Goal: Information Seeking & Learning: Learn about a topic

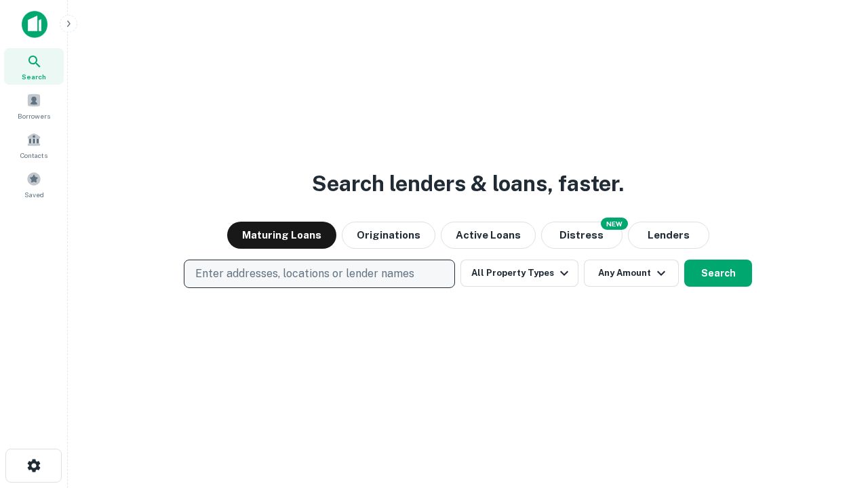
click at [319, 274] on p "Enter addresses, locations or lender names" at bounding box center [304, 274] width 219 height 16
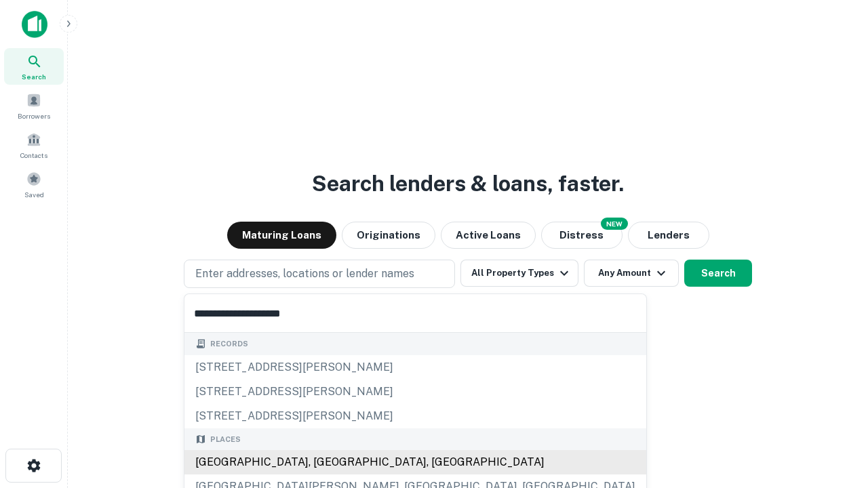
click at [324, 462] on div "[GEOGRAPHIC_DATA], [GEOGRAPHIC_DATA], [GEOGRAPHIC_DATA]" at bounding box center [415, 462] width 462 height 24
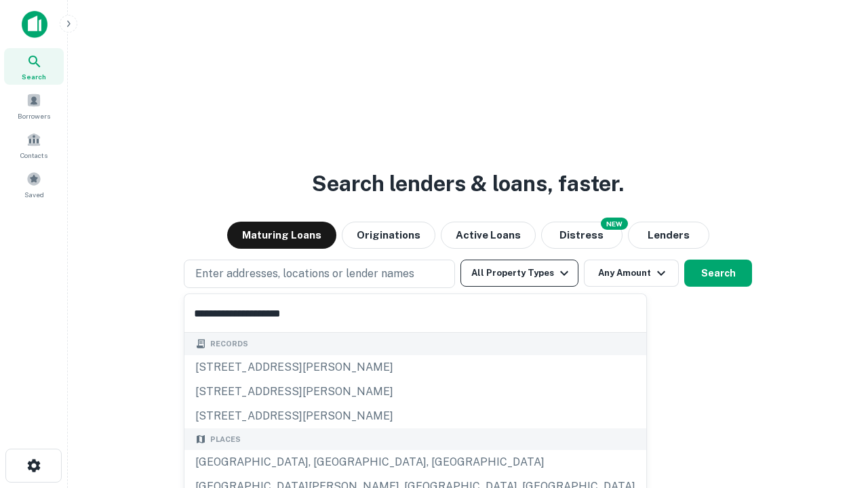
click at [519, 273] on button "All Property Types" at bounding box center [519, 273] width 118 height 27
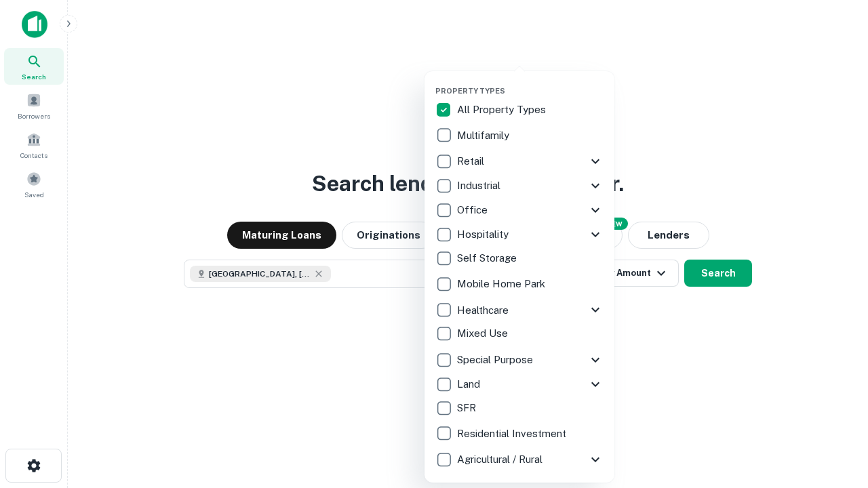
click at [530, 82] on button "button" at bounding box center [530, 82] width 190 height 1
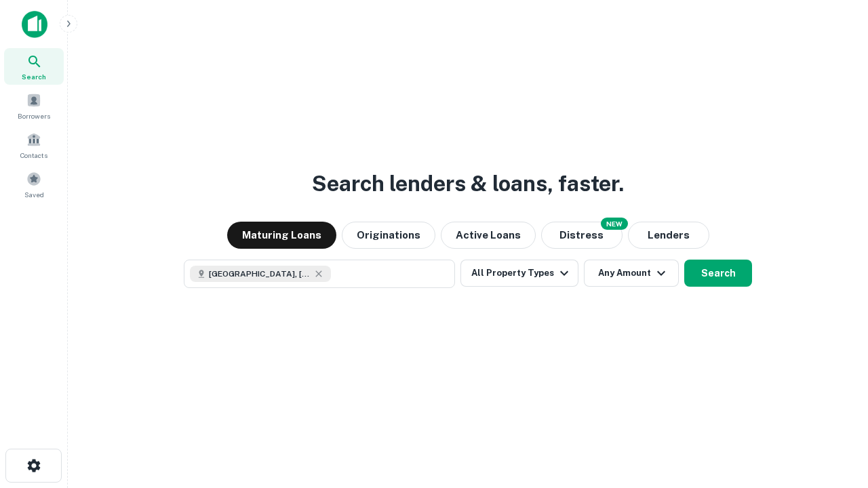
scroll to position [22, 0]
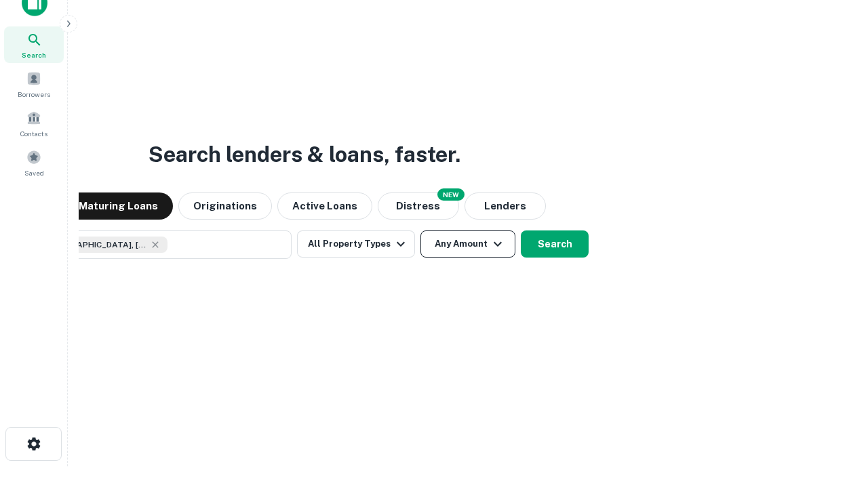
click at [420, 231] on button "Any Amount" at bounding box center [467, 244] width 95 height 27
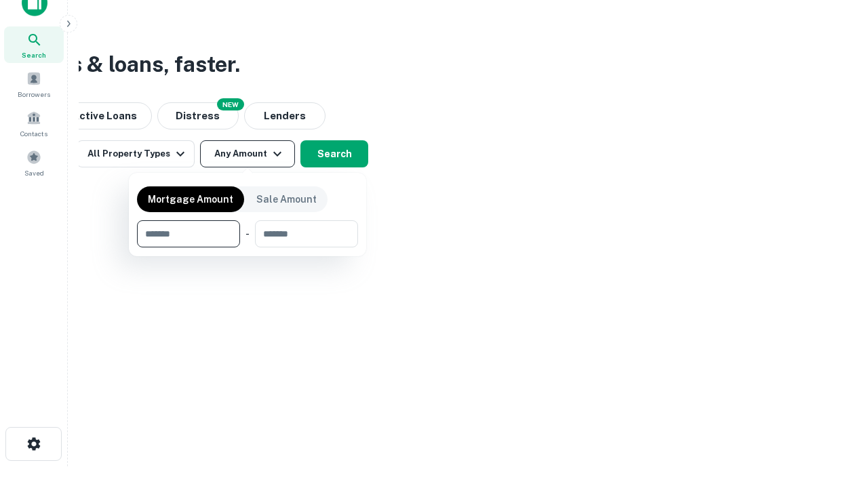
type input "*******"
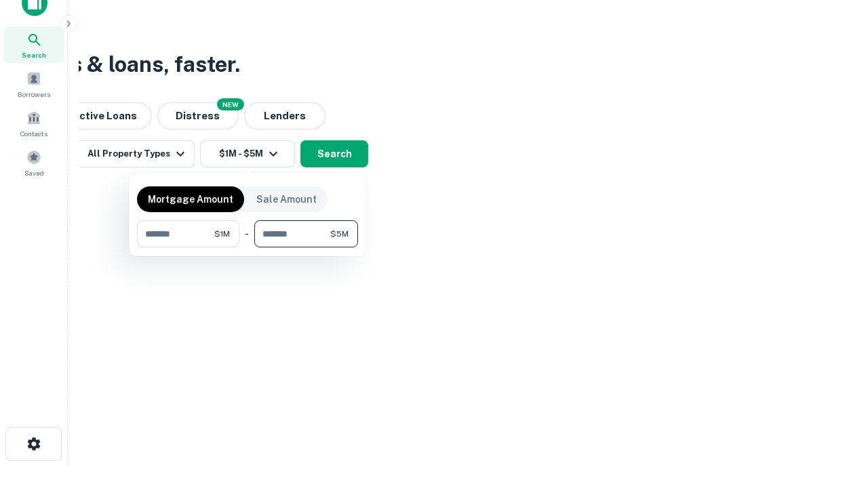
type input "*******"
click at [248, 248] on button "button" at bounding box center [247, 248] width 221 height 1
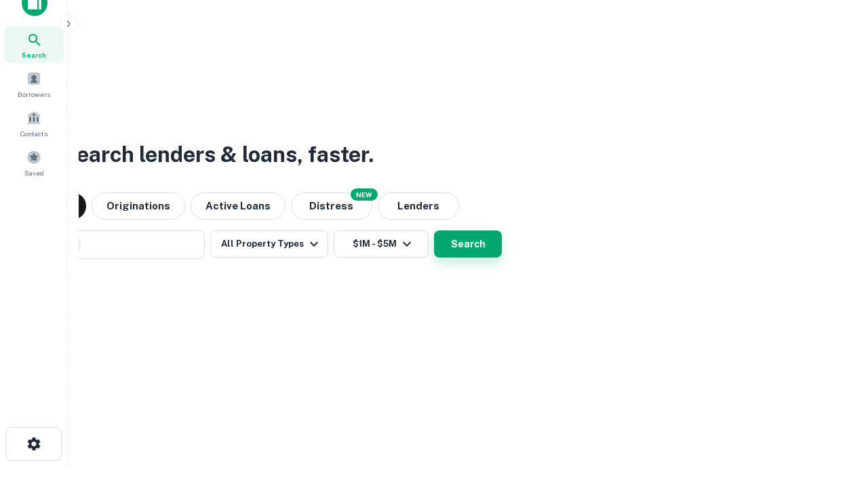
click at [434, 231] on button "Search" at bounding box center [468, 244] width 68 height 27
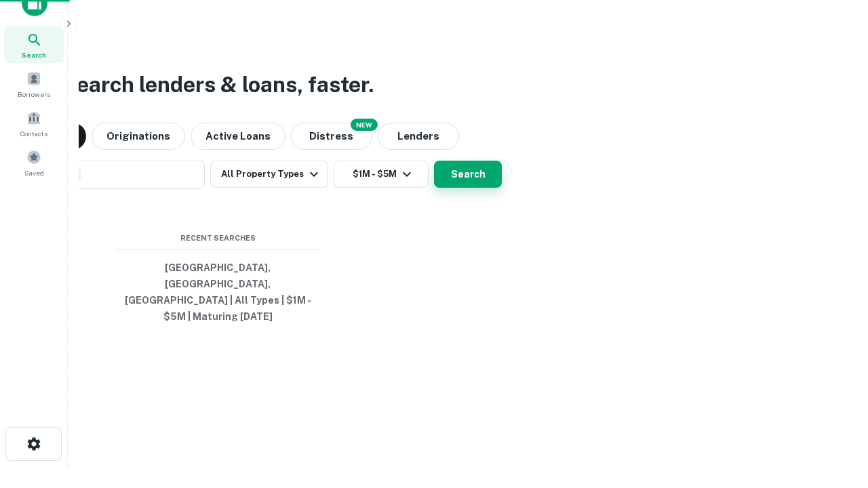
scroll to position [44, 384]
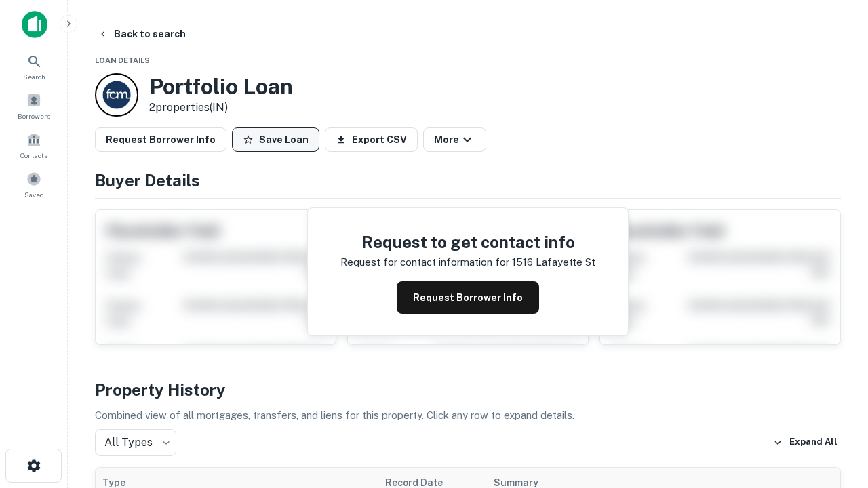
click at [275, 140] on button "Save Loan" at bounding box center [275, 139] width 87 height 24
click at [279, 140] on button "Save Loan" at bounding box center [275, 139] width 87 height 24
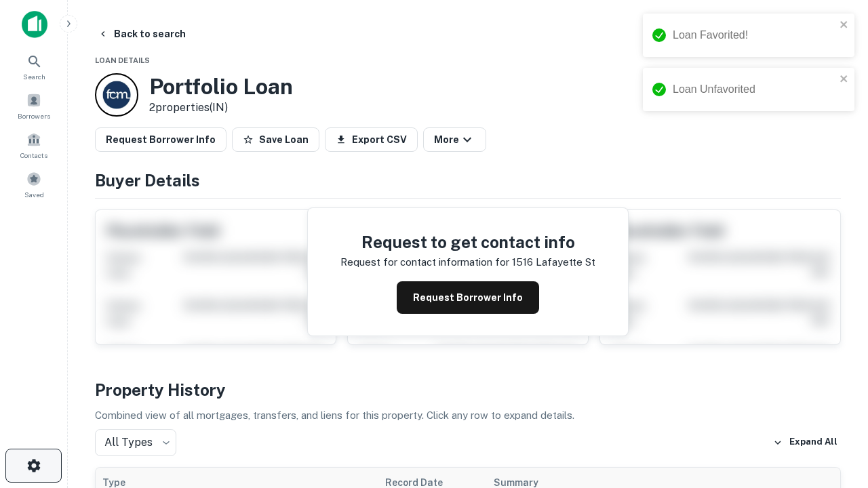
click at [33, 466] on icon "button" at bounding box center [34, 466] width 16 height 16
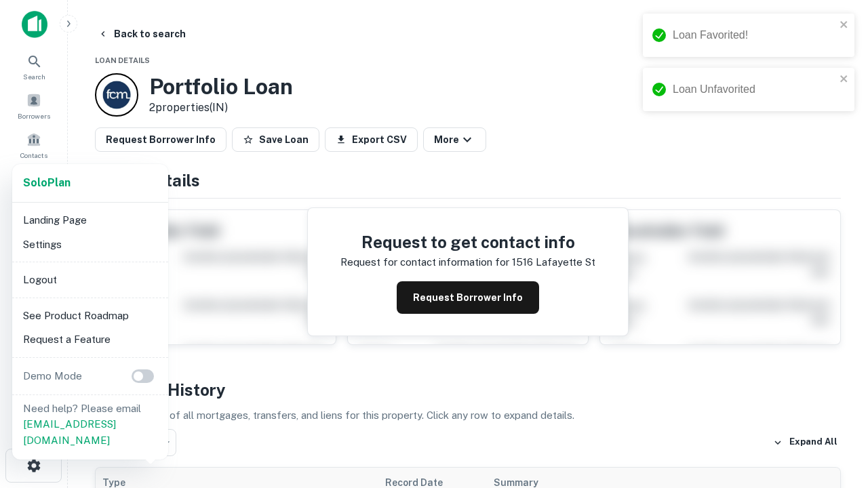
click at [90, 279] on li "Logout" at bounding box center [90, 280] width 145 height 24
